Goal: Task Accomplishment & Management: Manage account settings

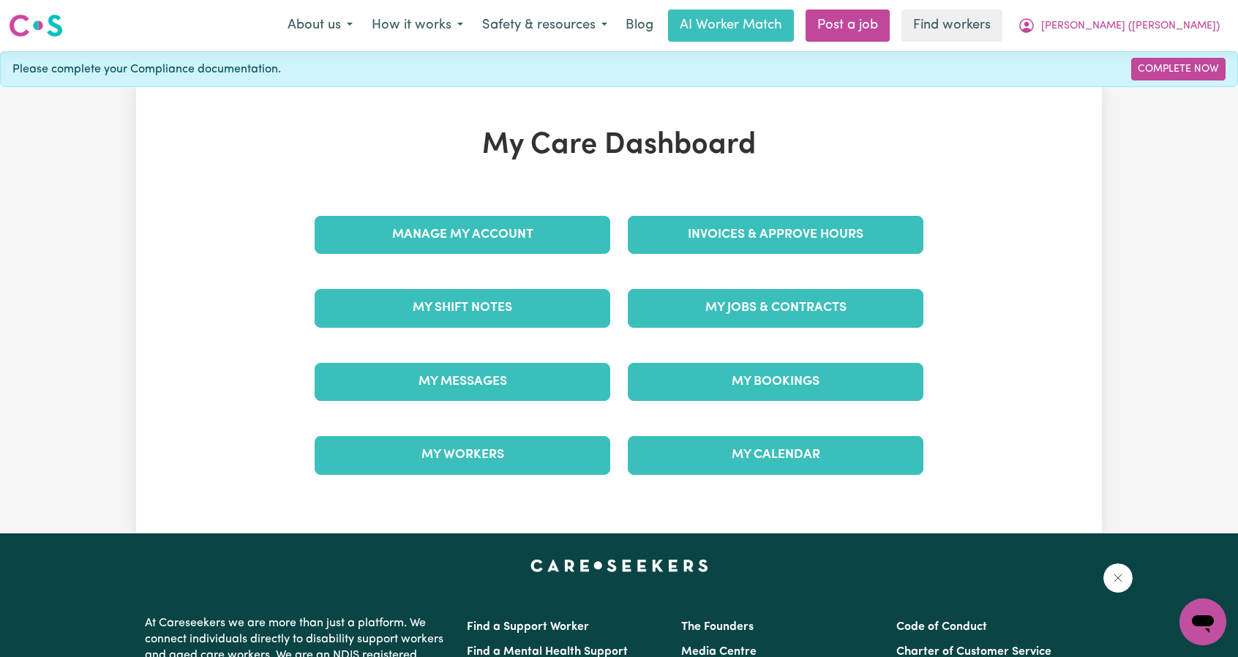
click at [764, 209] on div "Invoices & Approve Hours" at bounding box center [775, 234] width 313 height 73
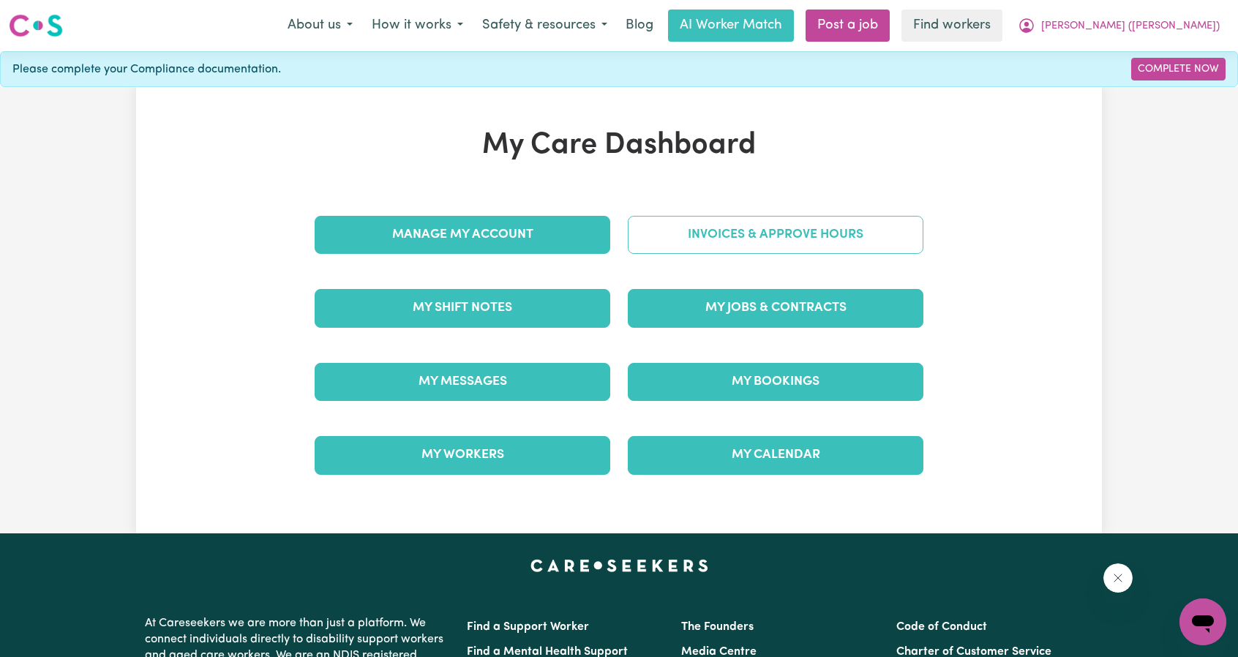
click at [755, 236] on link "Invoices & Approve Hours" at bounding box center [776, 235] width 296 height 38
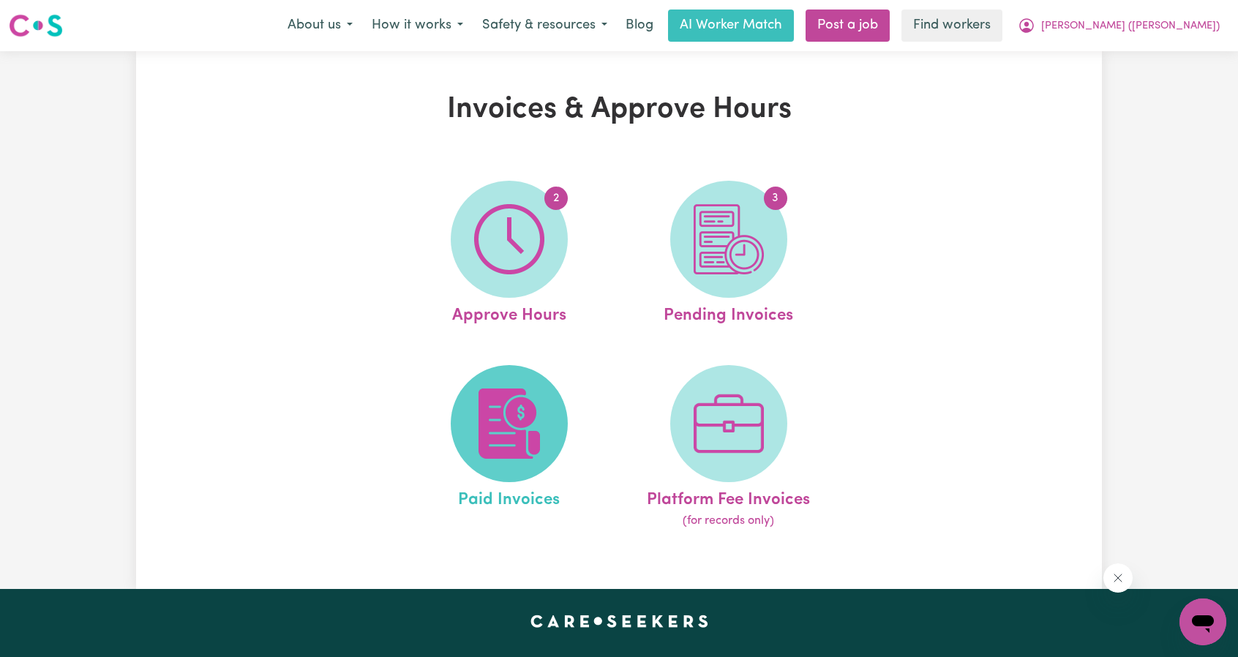
click at [484, 405] on img at bounding box center [509, 424] width 70 height 70
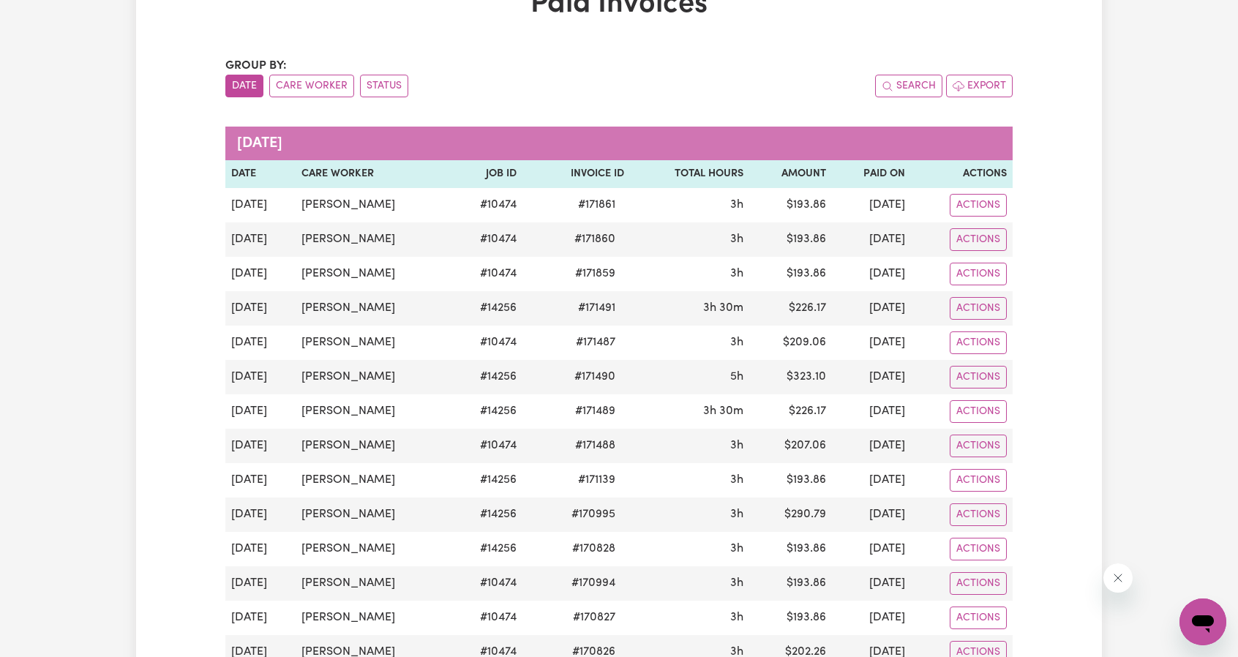
scroll to position [73, 0]
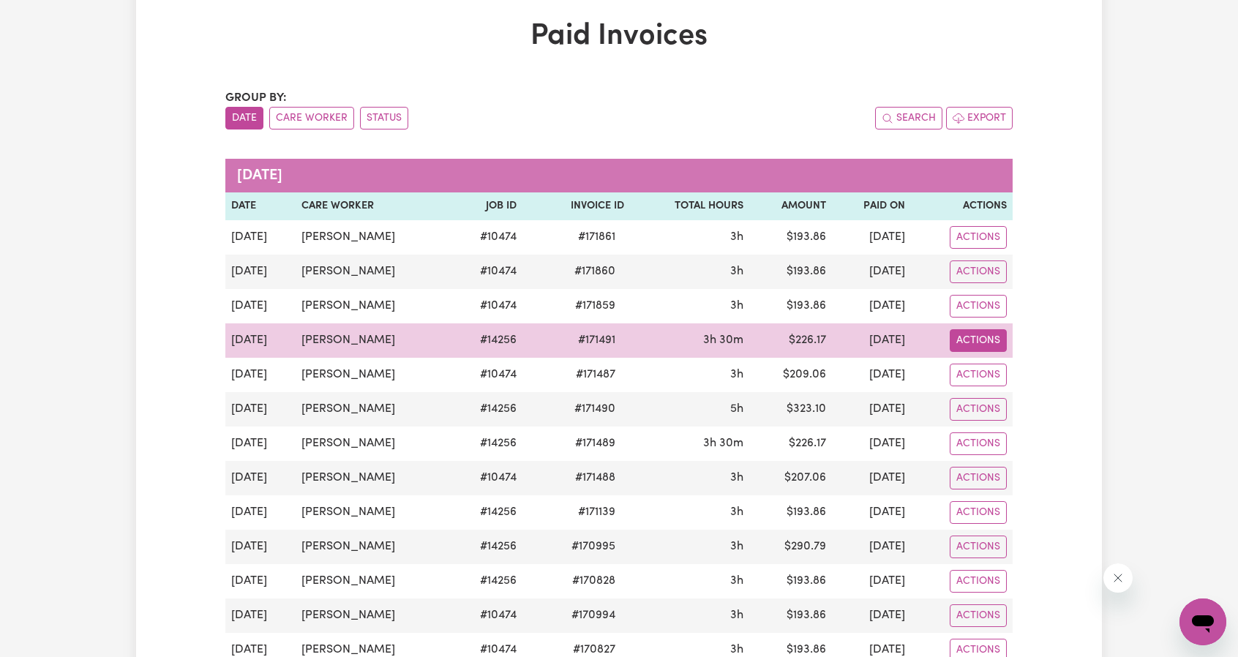
click at [993, 333] on button "Actions" at bounding box center [978, 340] width 57 height 23
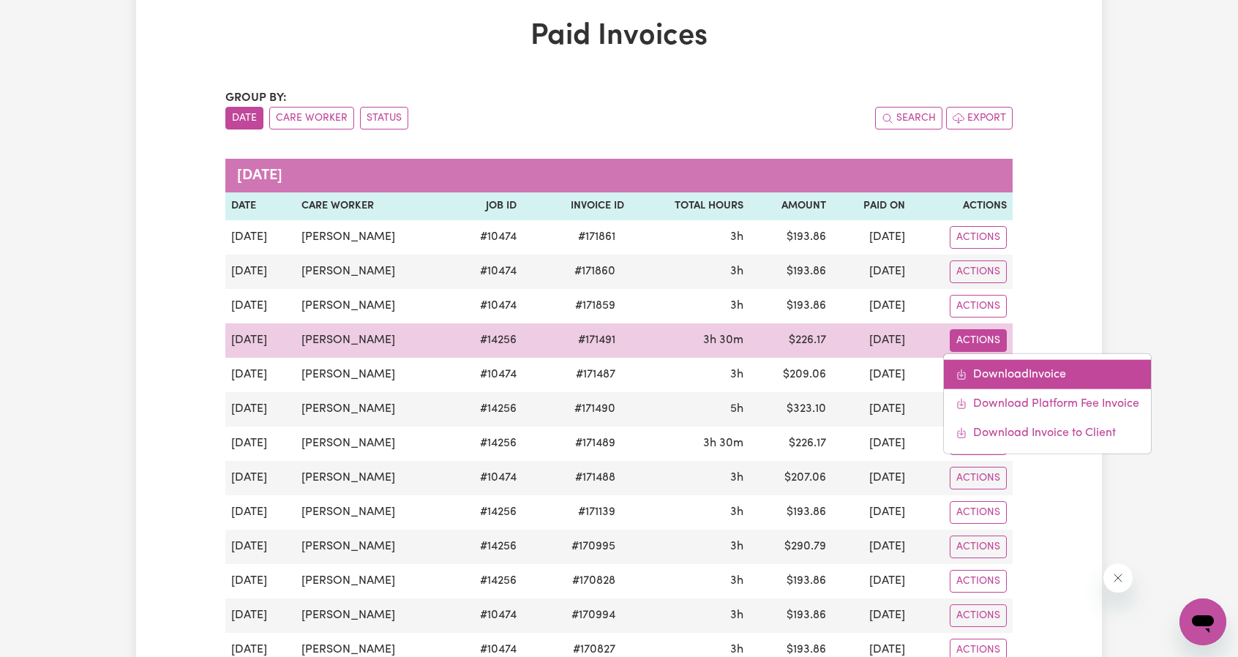
click at [1011, 370] on link "Download Invoice" at bounding box center [1047, 373] width 207 height 29
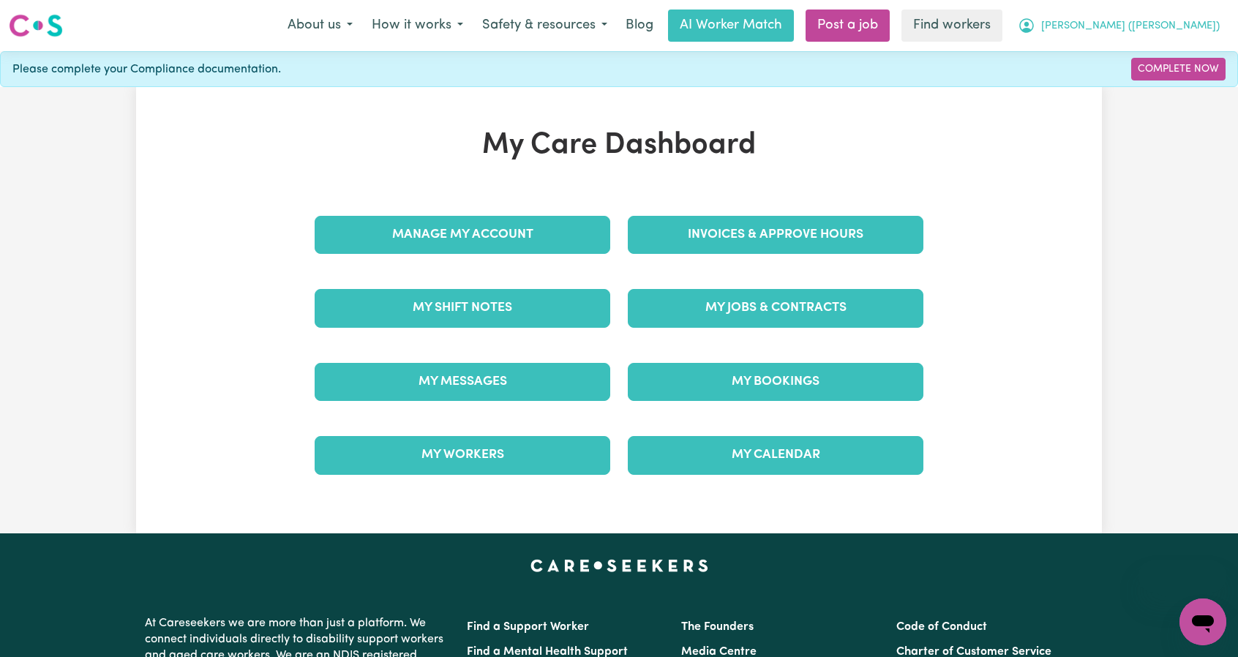
drag, startPoint x: 1128, startPoint y: 28, endPoint x: 1128, endPoint y: 39, distance: 11.0
click at [1128, 28] on span "[PERSON_NAME] ([PERSON_NAME])" at bounding box center [1130, 26] width 179 height 16
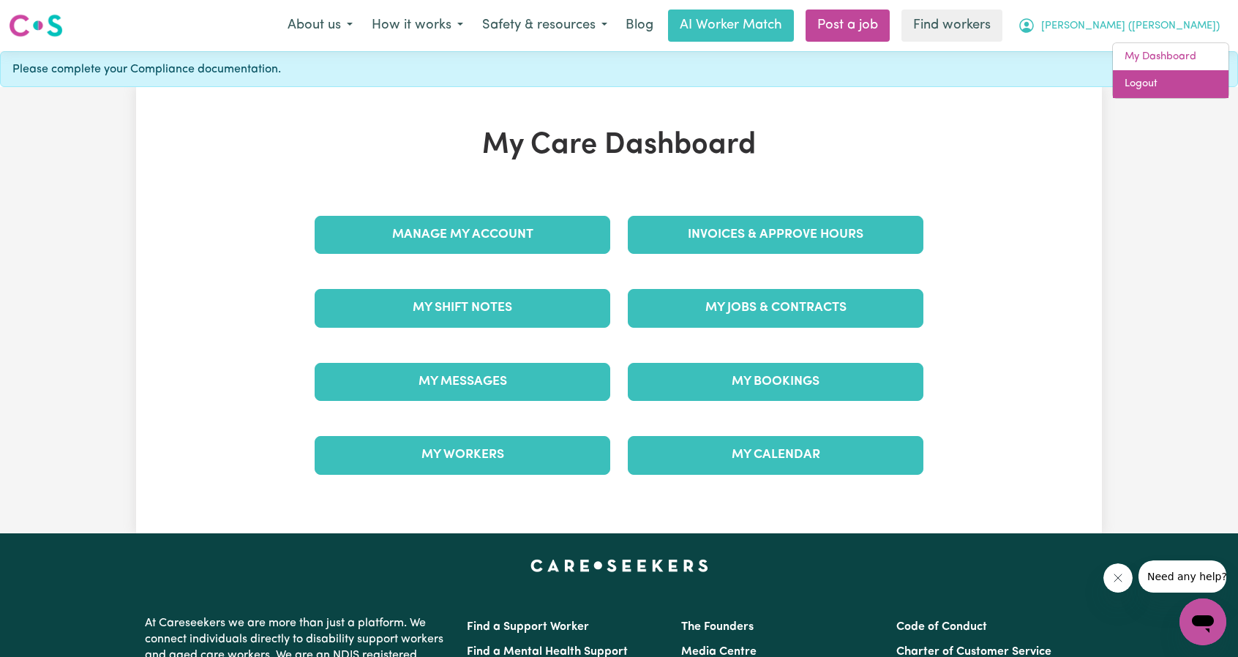
click at [1129, 84] on link "Logout" at bounding box center [1171, 84] width 116 height 28
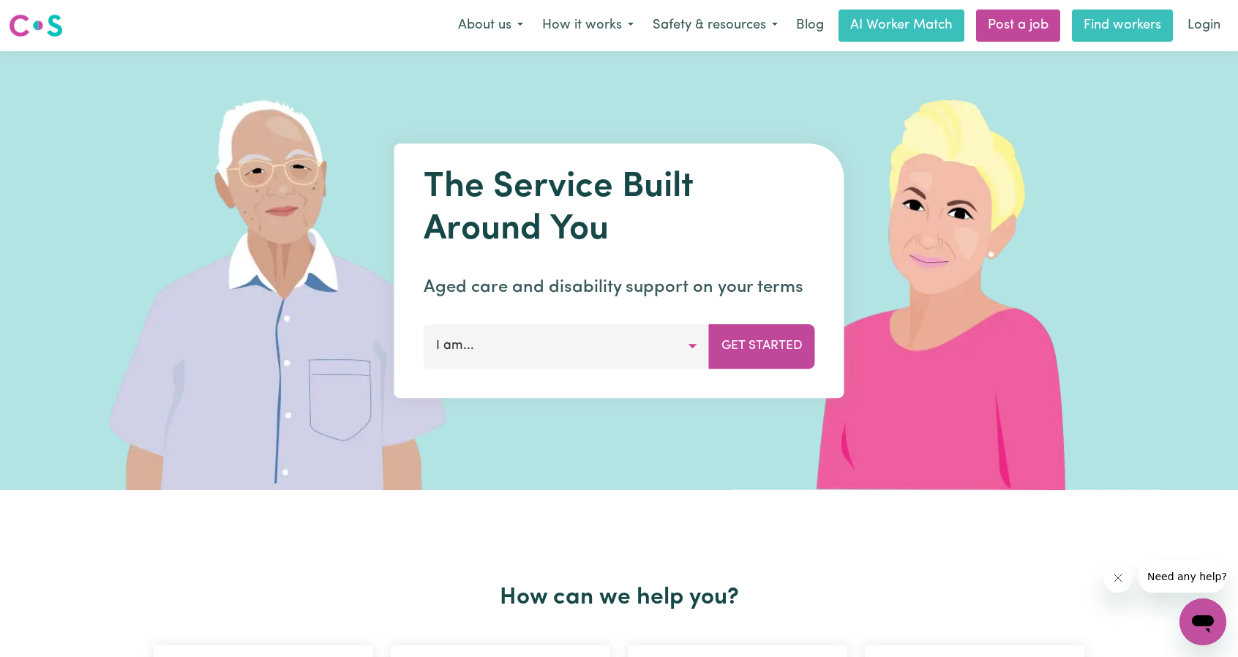
click at [1156, 12] on link "Find workers" at bounding box center [1122, 26] width 101 height 32
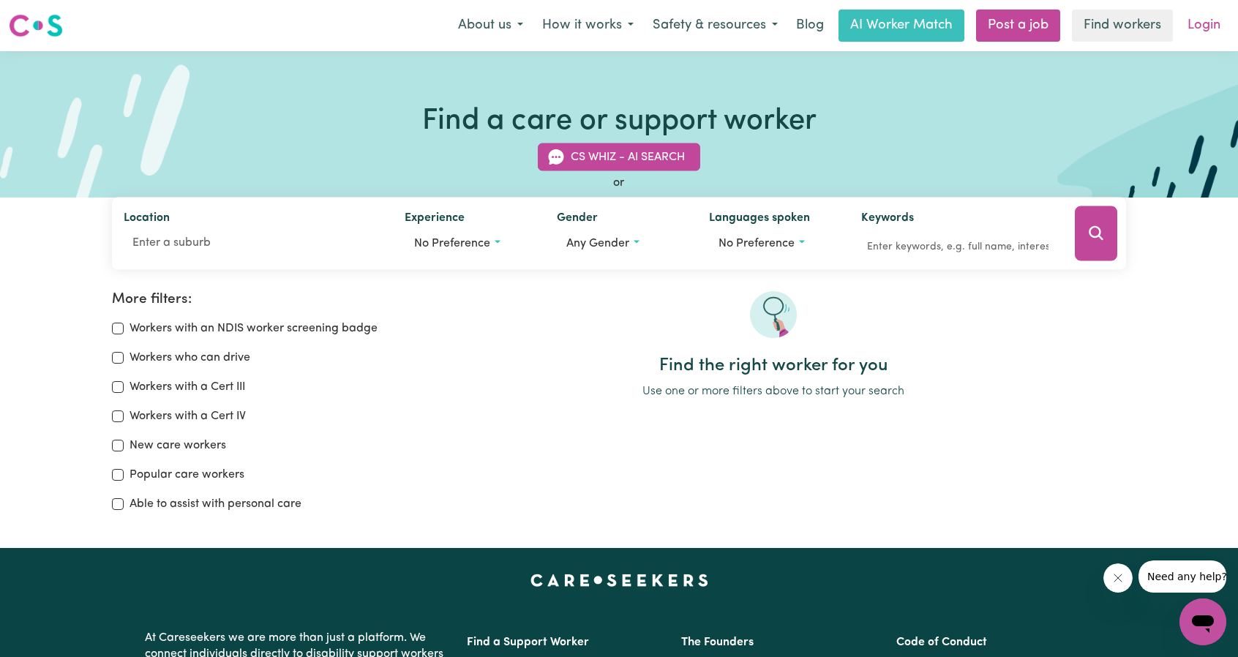
click at [1229, 26] on link "Login" at bounding box center [1204, 26] width 50 height 32
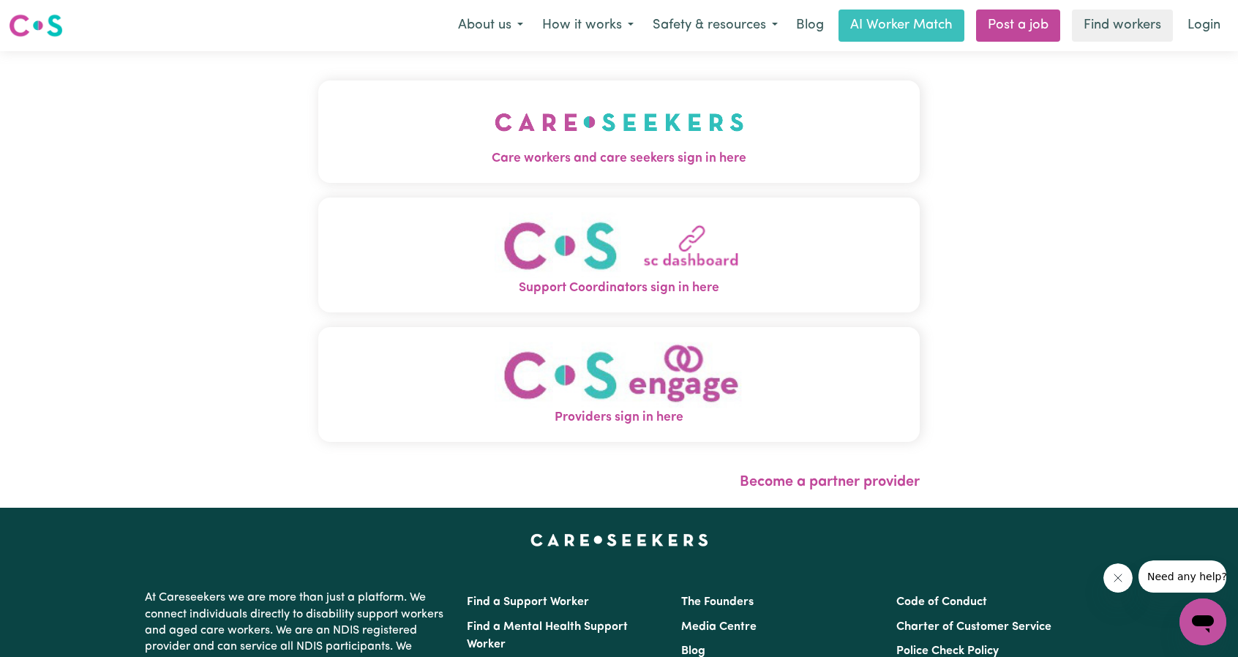
click at [602, 113] on button "Care workers and care seekers sign in here" at bounding box center [618, 131] width 601 height 102
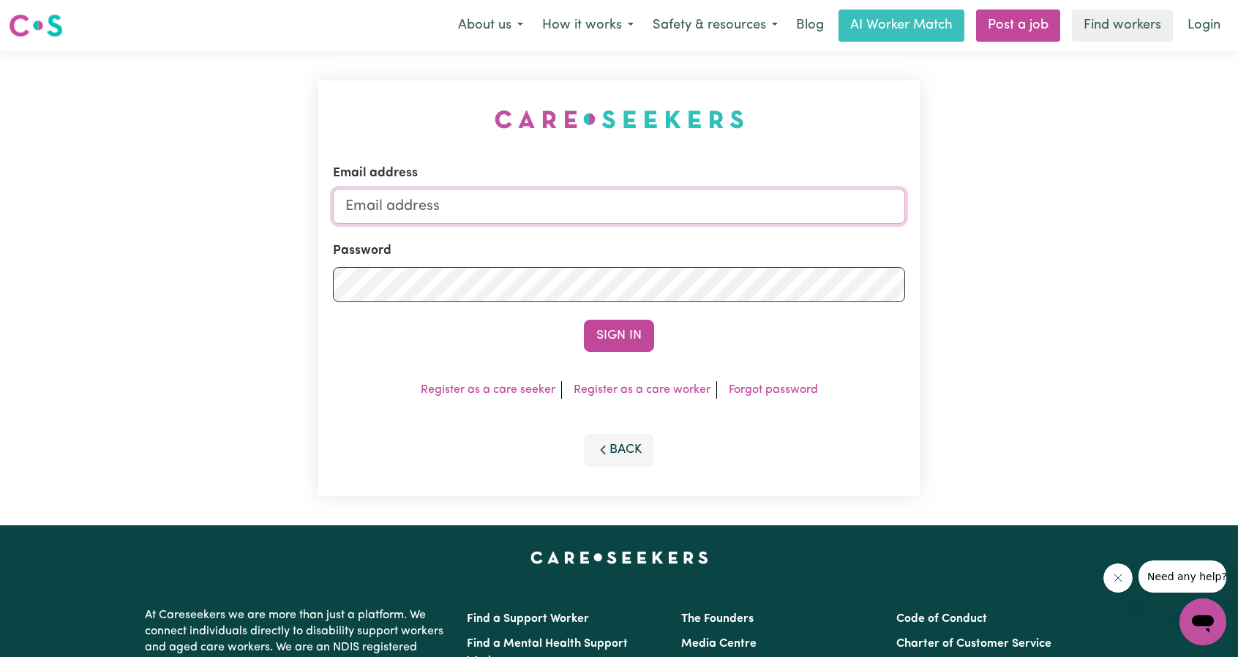
drag, startPoint x: 681, startPoint y: 192, endPoint x: 667, endPoint y: 196, distance: 13.9
click at [681, 192] on input "Email address" at bounding box center [619, 206] width 572 height 35
drag, startPoint x: 460, startPoint y: 214, endPoint x: 673, endPoint y: 229, distance: 214.2
click at [663, 229] on form "Email address superuser~ethan@careseekers.com.au Password Sign In" at bounding box center [619, 258] width 572 height 188
type input "superuser~angelaparkesMMJ@careseekers.com.au"
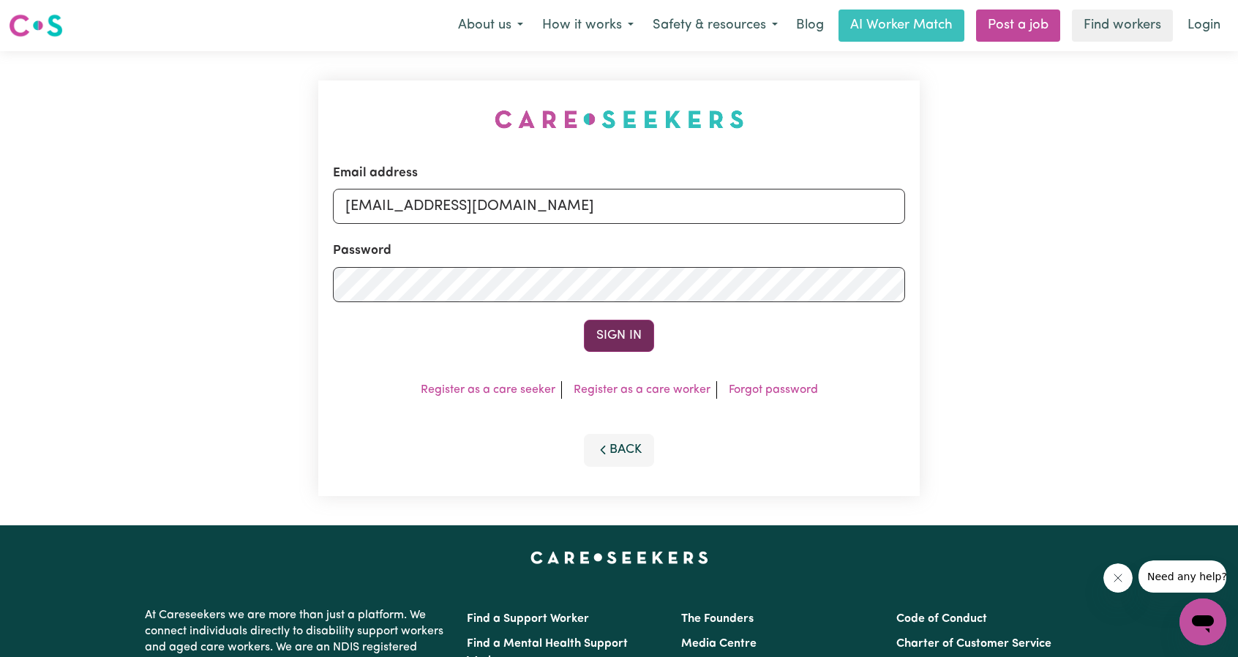
click at [619, 336] on button "Sign In" at bounding box center [619, 336] width 70 height 32
